Goal: Information Seeking & Learning: Find contact information

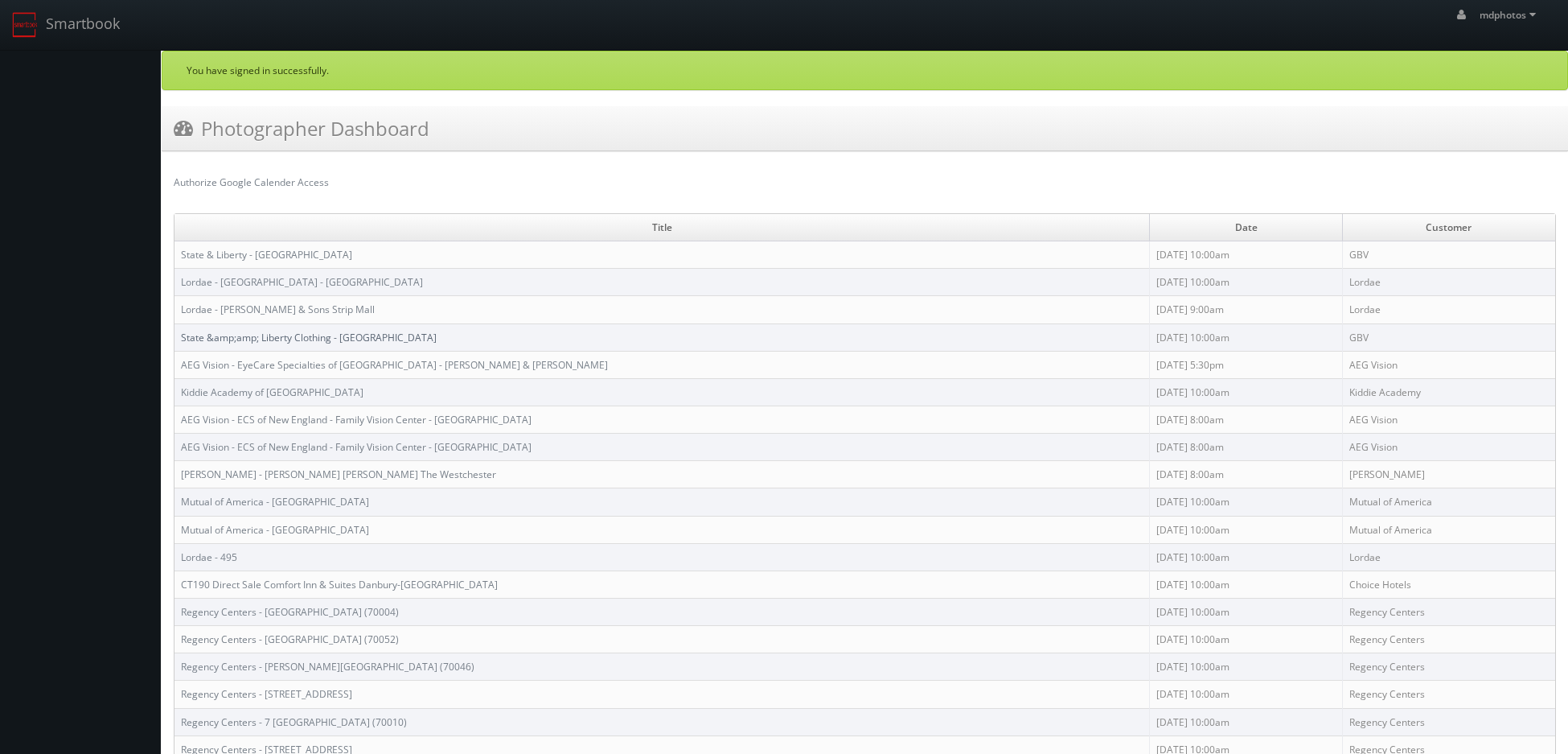
click at [303, 335] on link "State &amp;amp; Liberty Clothing - [GEOGRAPHIC_DATA]" at bounding box center [308, 337] width 256 height 14
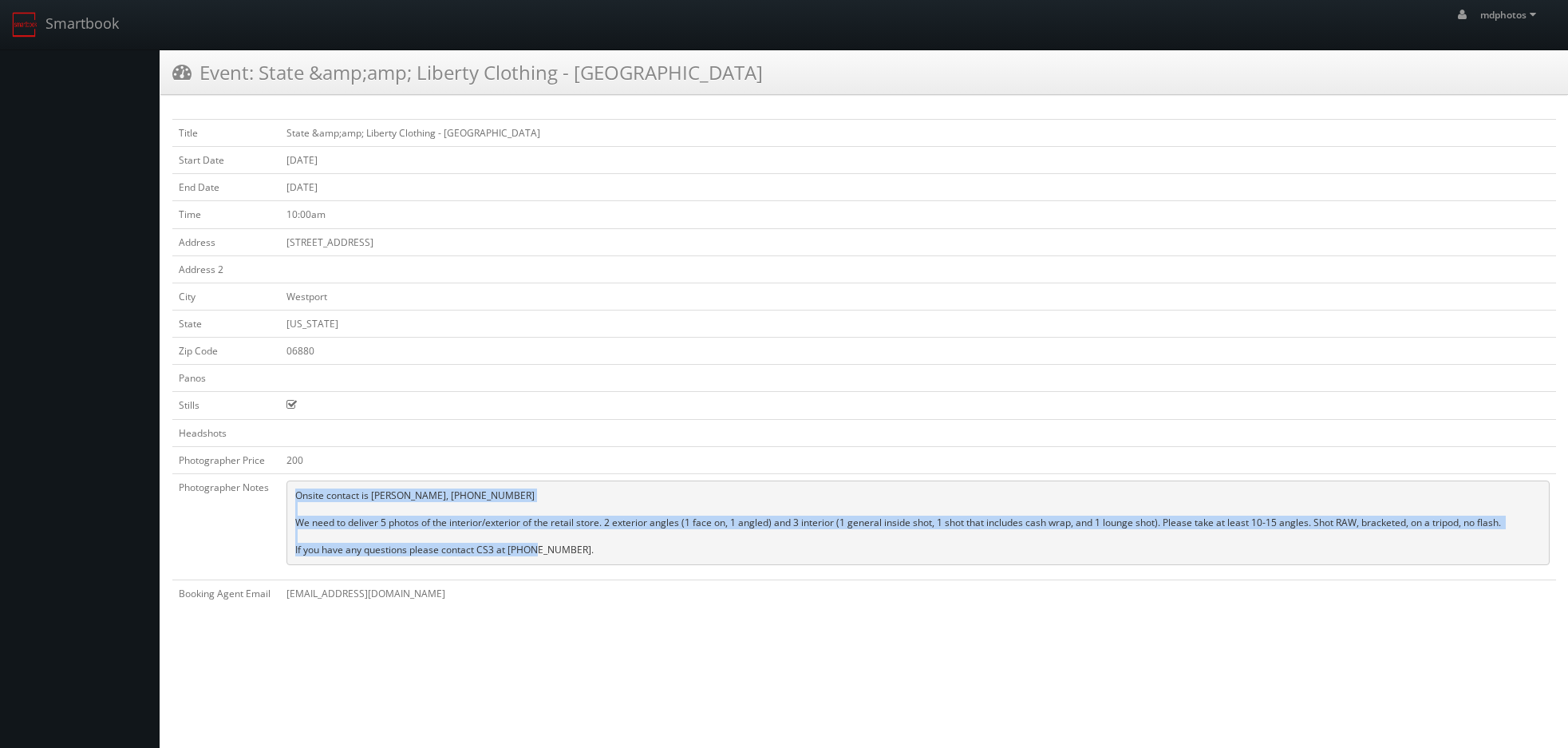
drag, startPoint x: 586, startPoint y: 544, endPoint x: 283, endPoint y: 482, distance: 309.3
click at [283, 482] on td "Onsite contact is Charlie, 203-451-0627 We need to deliver 5 photos of the inte…" at bounding box center [917, 526] width 1276 height 106
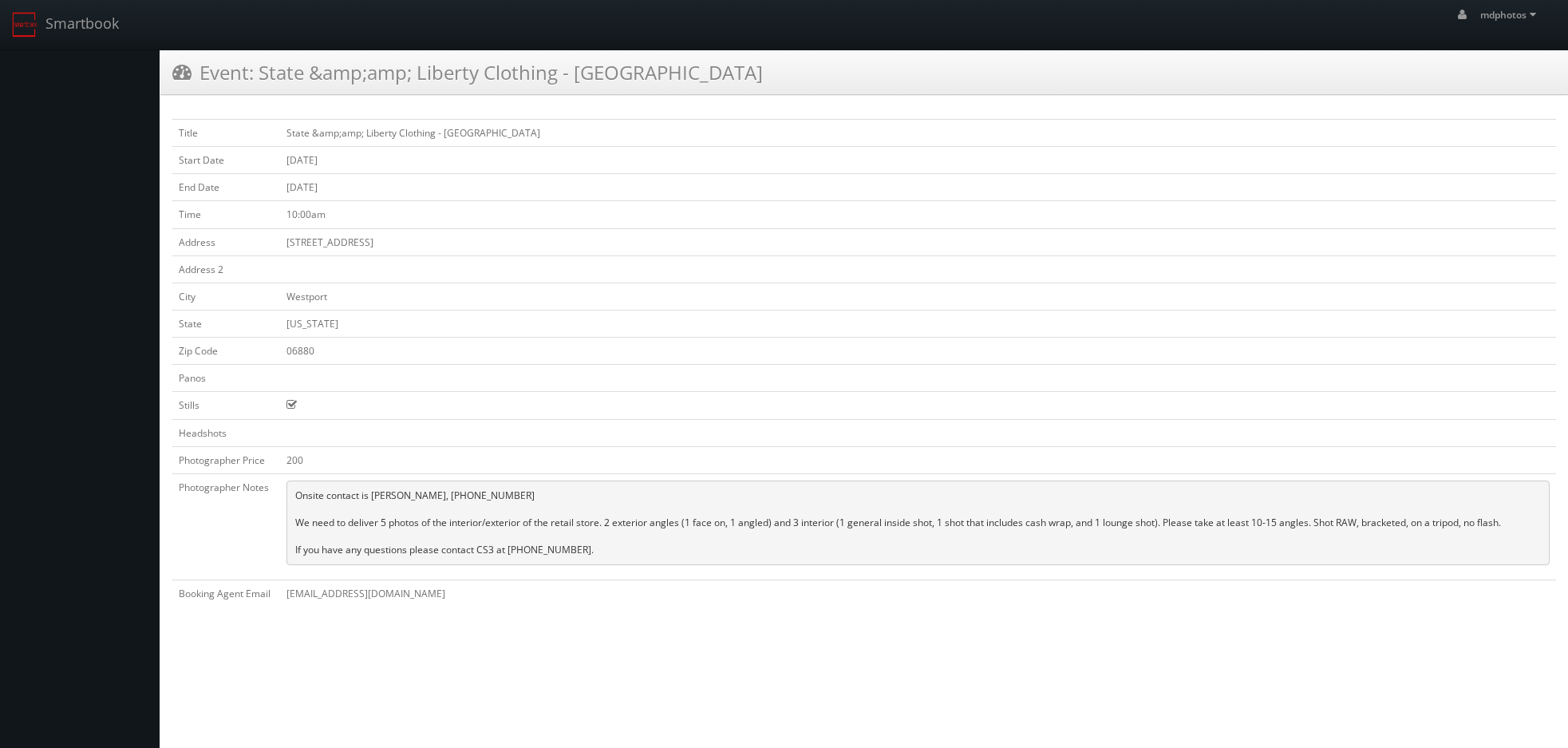
click at [336, 245] on td "72 Main Street" at bounding box center [917, 242] width 1276 height 27
drag, startPoint x: 336, startPoint y: 245, endPoint x: 276, endPoint y: 245, distance: 60.0
click at [276, 245] on tr "Address 72 Main Street" at bounding box center [863, 242] width 1384 height 27
copy tr "72 Main Street"
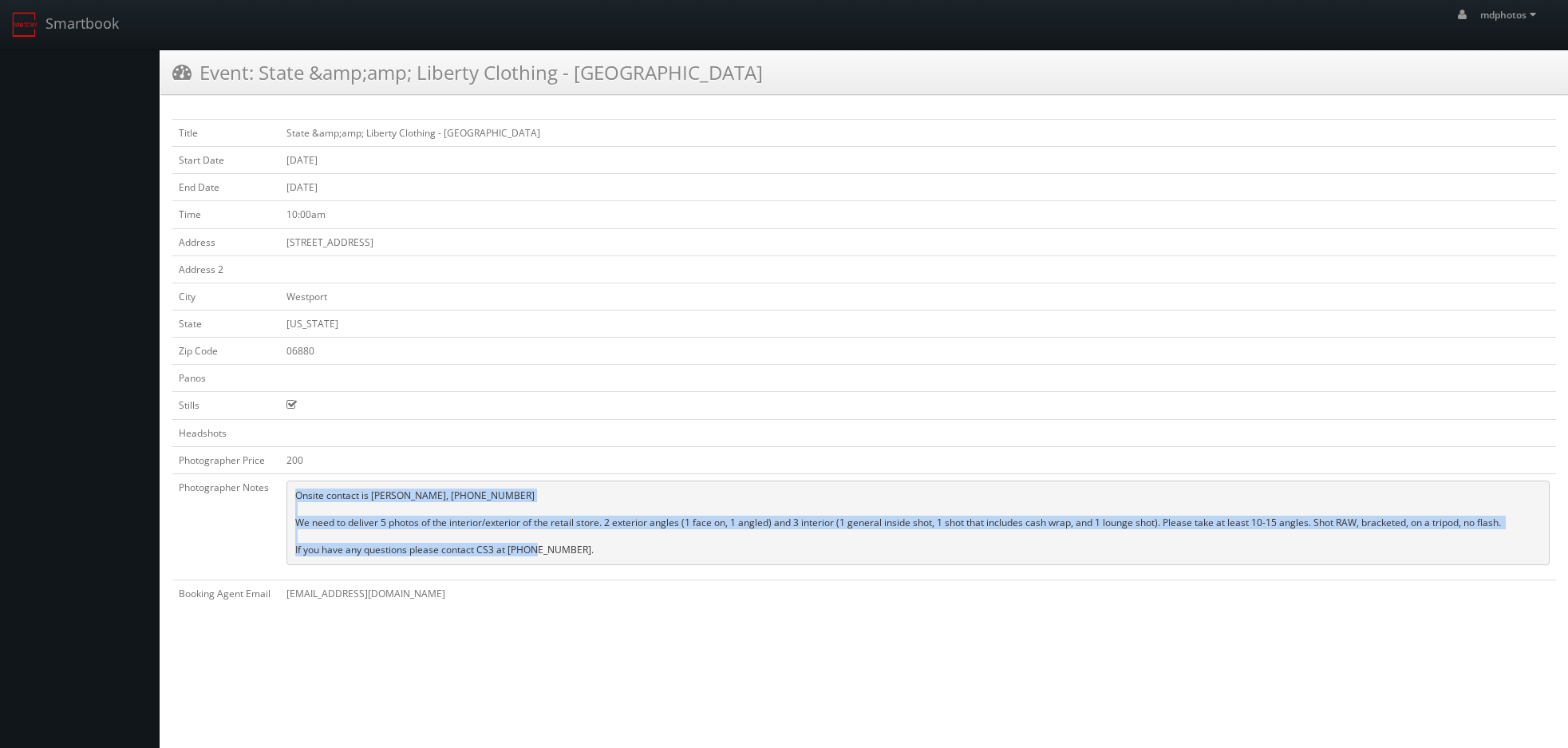
drag, startPoint x: 584, startPoint y: 549, endPoint x: 287, endPoint y: 492, distance: 302.4
click at [287, 492] on pre "Onsite contact is Charlie, 203-451-0627 We need to deliver 5 photos of the inte…" at bounding box center [917, 522] width 1263 height 85
copy pre "Onsite contact is Charlie, 203-451-0627 We need to deliver 5 photos of the inte…"
